Goal: Find specific page/section: Find specific page/section

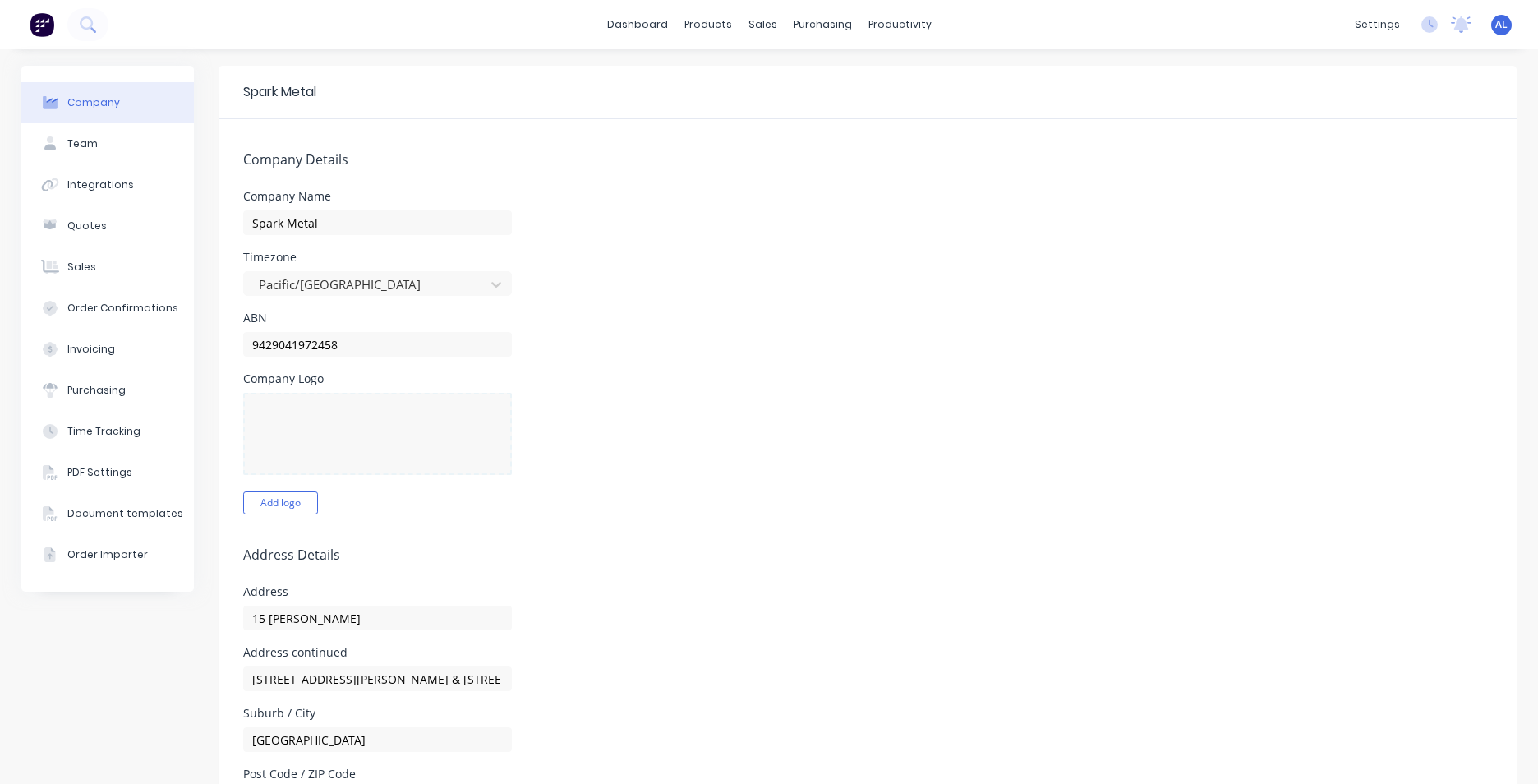
select select "NZ"
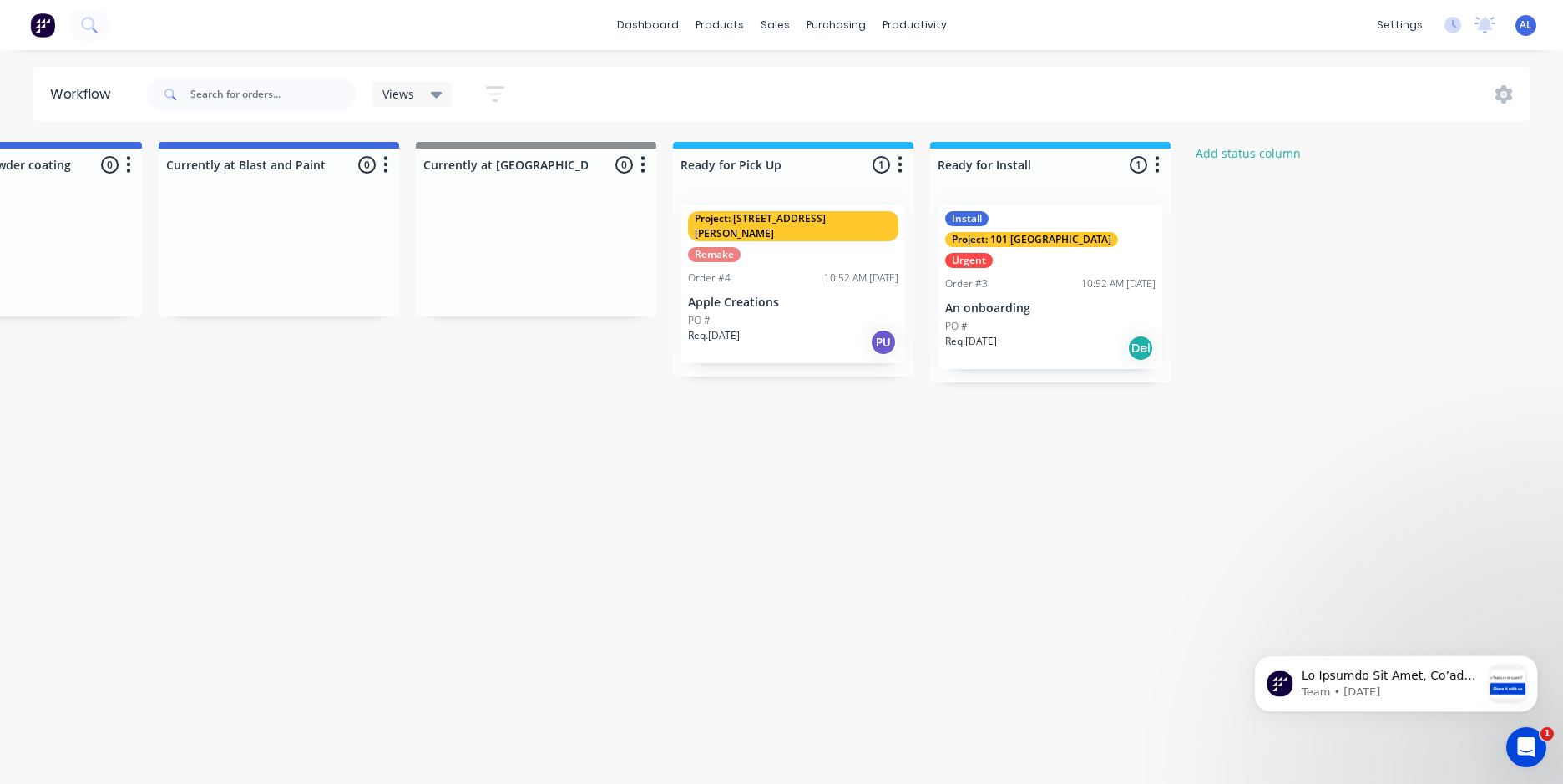
scroll to position [0, 1706]
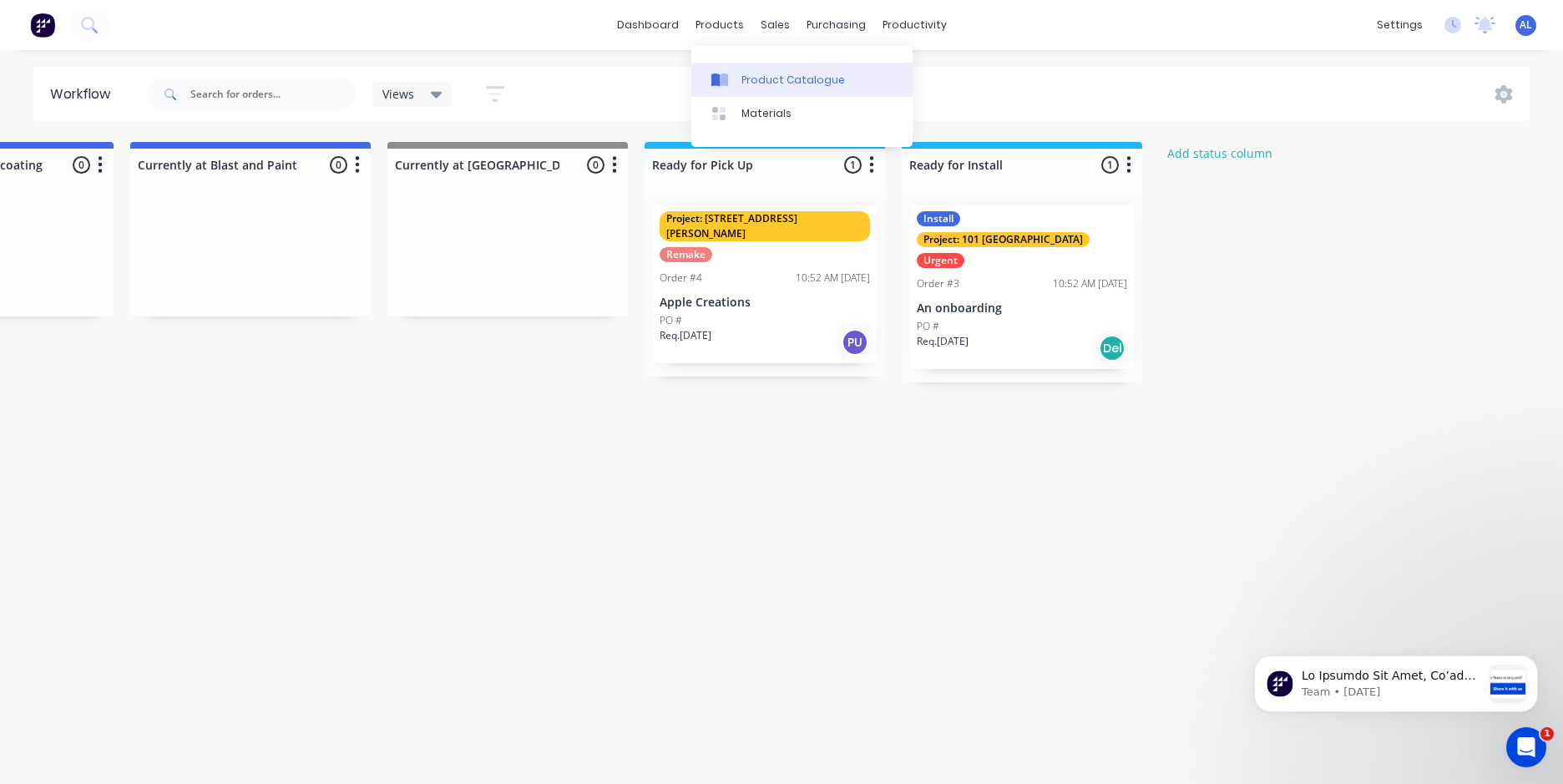
click at [759, 85] on div "Product Catalogue" at bounding box center [793, 79] width 104 height 15
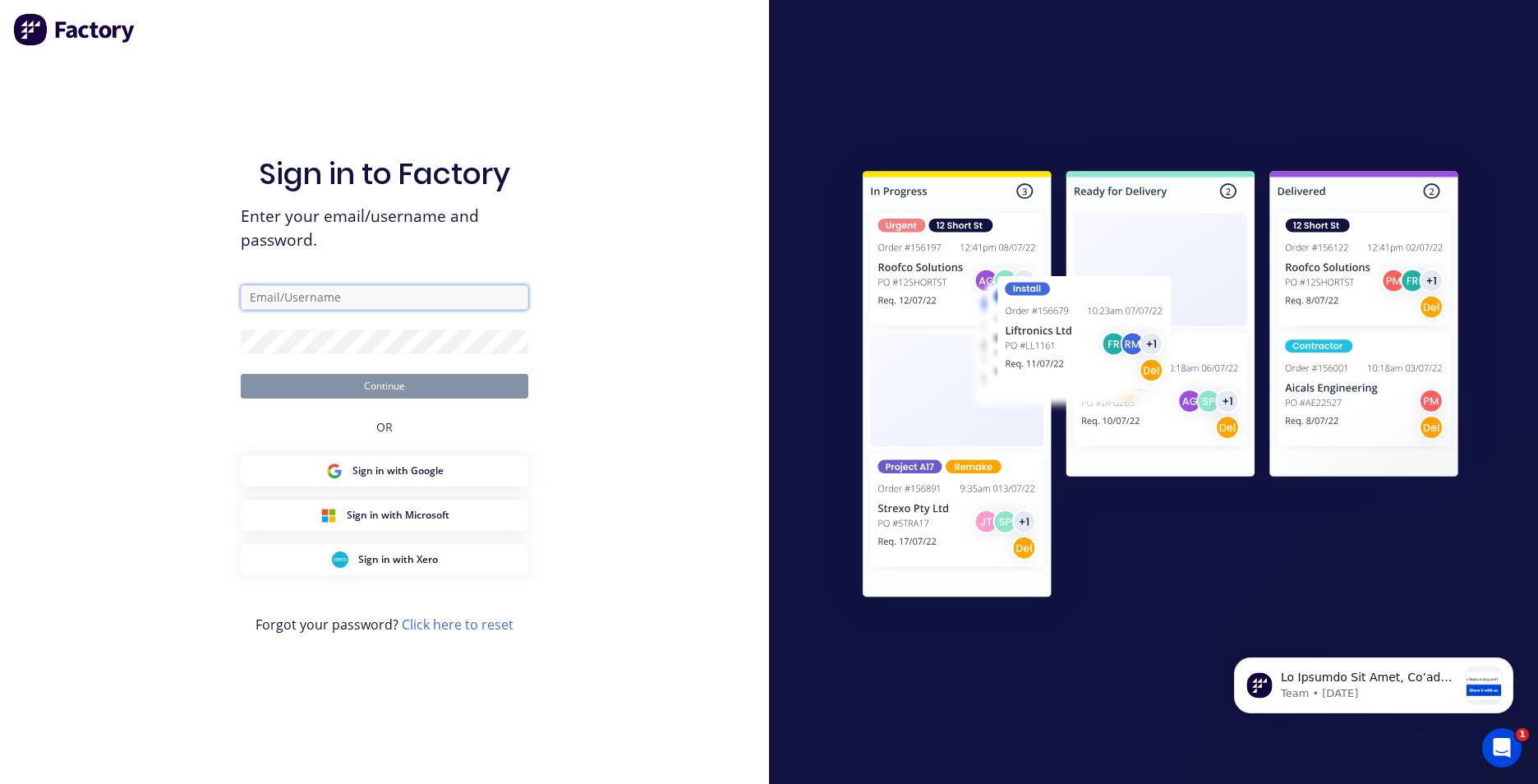
type input "Leathem"
